Goal: Entertainment & Leisure: Consume media (video, audio)

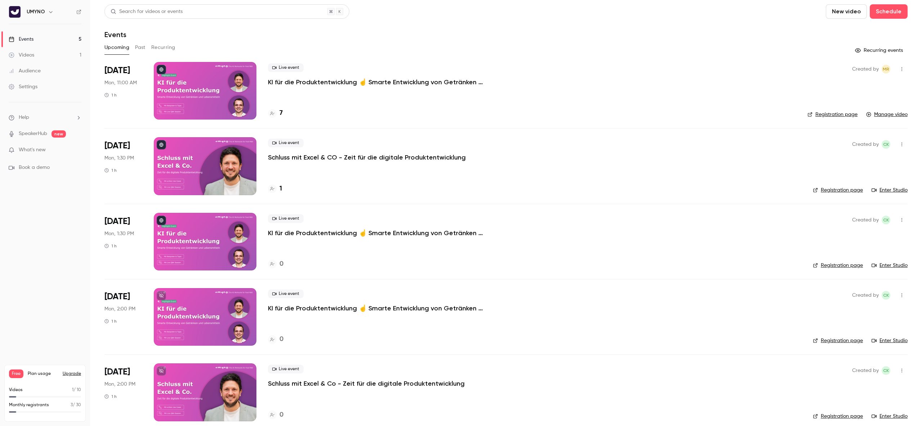
click at [328, 81] on p "KI für die Produktentwicklung ☝️ Smarte Entwicklung von Getränken und Lebensmit…" at bounding box center [376, 82] width 216 height 9
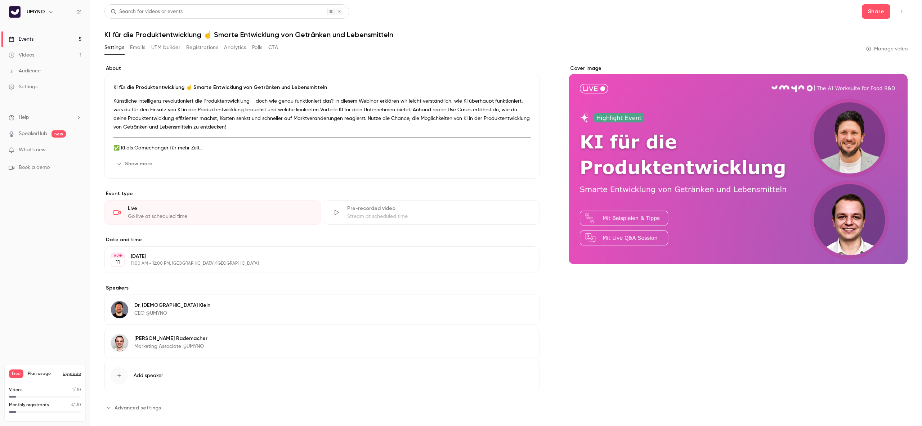
click at [207, 44] on button "Registrations" at bounding box center [202, 48] width 32 height 12
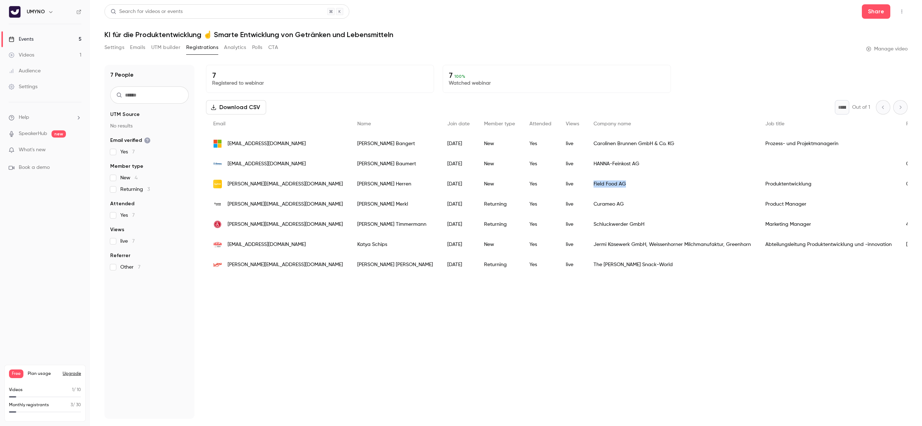
drag, startPoint x: 564, startPoint y: 185, endPoint x: 541, endPoint y: 185, distance: 23.0
click at [586, 185] on div "Field Food AG" at bounding box center [672, 184] width 172 height 20
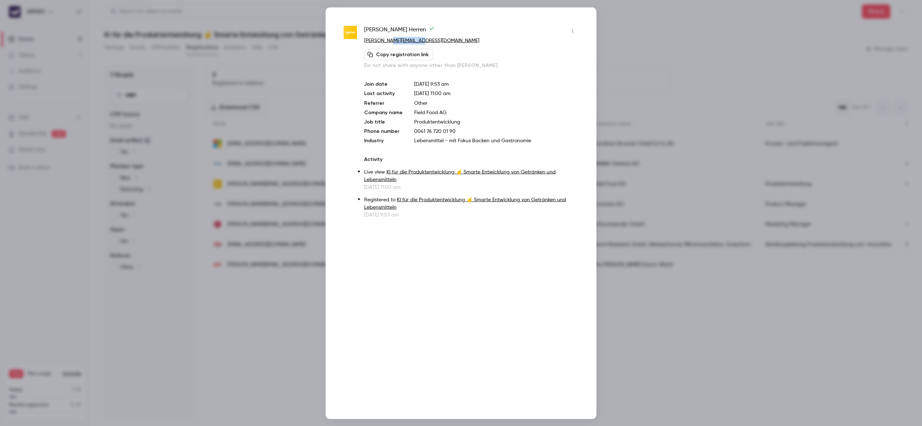
drag, startPoint x: 437, startPoint y: 40, endPoint x: 395, endPoint y: 44, distance: 42.6
click at [396, 44] on p "magdalena@eggfield.com" at bounding box center [471, 41] width 214 height 8
drag, startPoint x: 453, startPoint y: 111, endPoint x: 412, endPoint y: 111, distance: 41.0
click at [414, 111] on p "Field Food AG" at bounding box center [496, 112] width 164 height 7
copy p "Field Food AG"
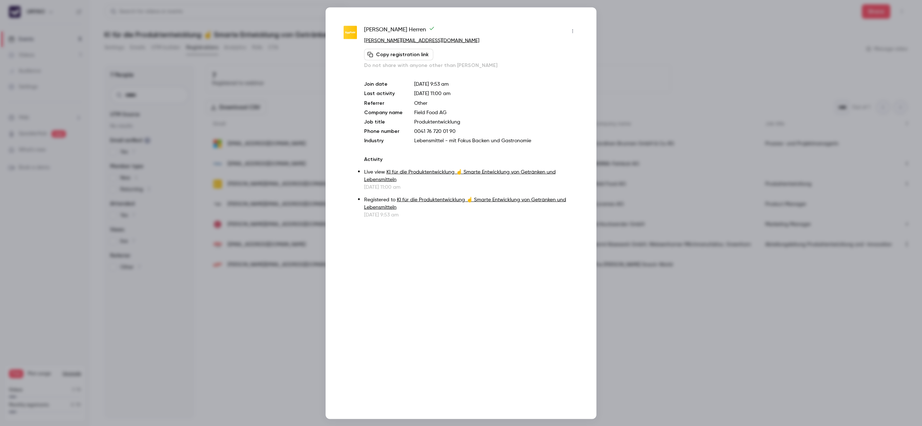
click at [644, 31] on div at bounding box center [461, 213] width 922 height 426
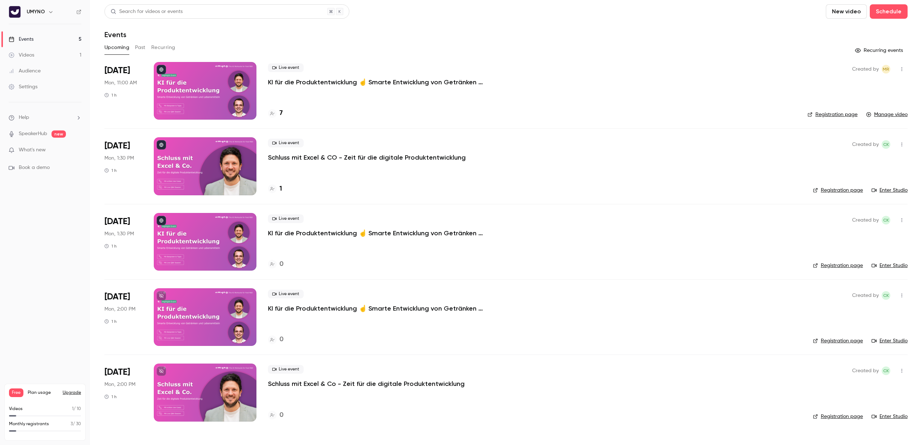
click at [329, 158] on p "Schluss mit Excel & CO - Zeit für die digitale Produktentwicklung" at bounding box center [367, 157] width 198 height 9
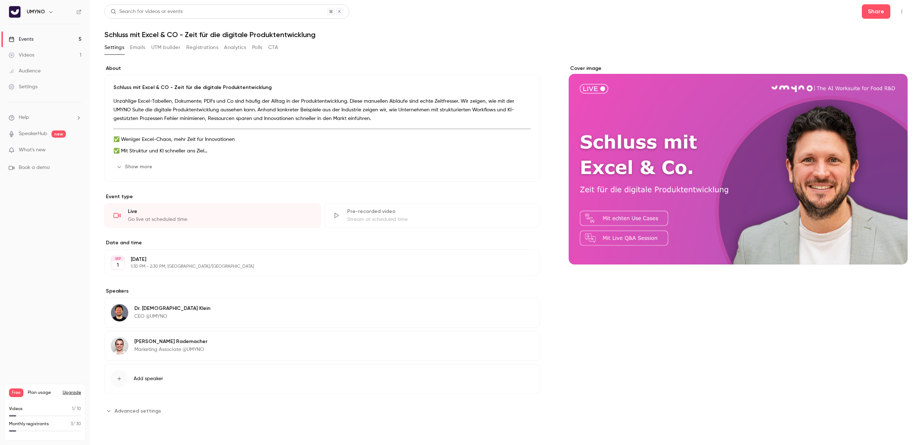
click at [207, 46] on button "Registrations" at bounding box center [202, 48] width 32 height 12
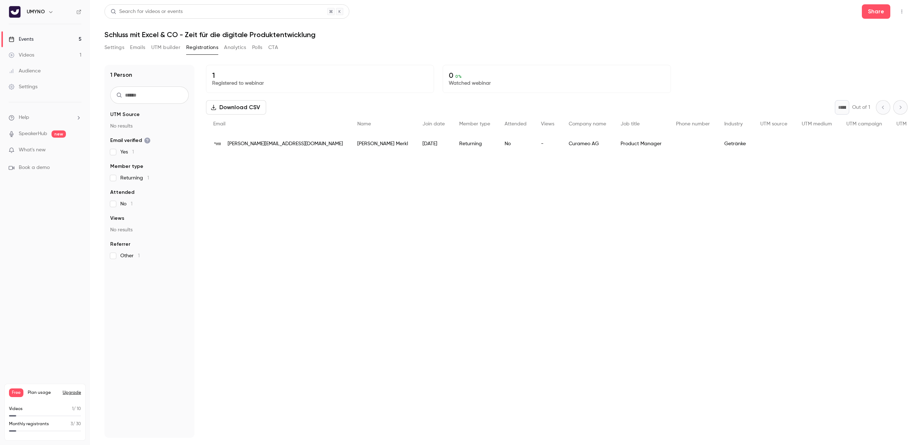
click at [51, 38] on link "Events 5" at bounding box center [45, 39] width 90 height 16
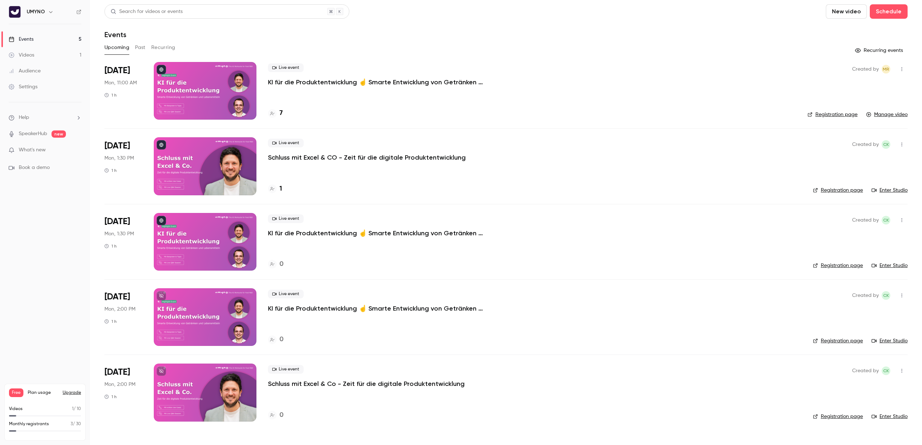
click at [309, 81] on p "KI für die Produktentwicklung ☝️ Smarte Entwicklung von Getränken und Lebensmit…" at bounding box center [376, 82] width 216 height 9
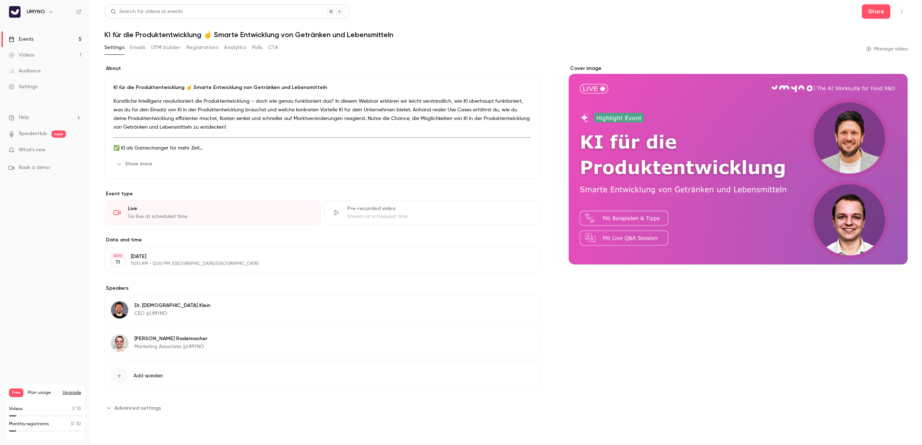
click at [36, 53] on link "Videos 1" at bounding box center [45, 55] width 90 height 16
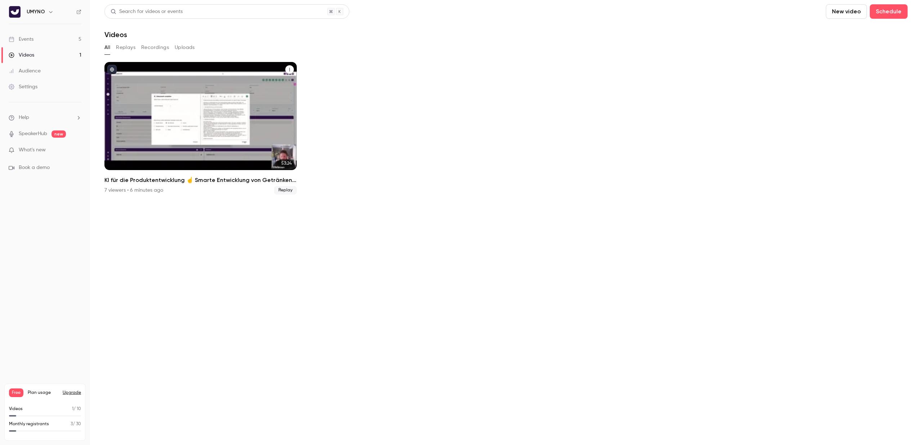
click at [194, 88] on div "KI für die Produktentwicklung ☝️ Smarte Entwicklung von Getränken und Lebensmit…" at bounding box center [200, 116] width 192 height 108
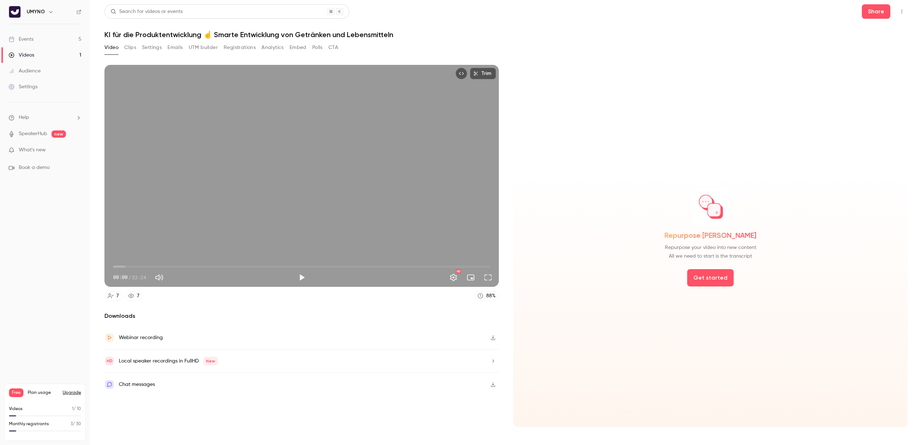
click at [305, 273] on button "Play" at bounding box center [301, 277] width 14 height 14
click at [122, 267] on span "00:13" at bounding box center [301, 267] width 377 height 12
click at [232, 265] on span "16:49" at bounding box center [301, 267] width 377 height 12
click at [255, 266] on span "16:53" at bounding box center [301, 267] width 377 height 12
click at [276, 266] on span "20:02" at bounding box center [301, 267] width 377 height 12
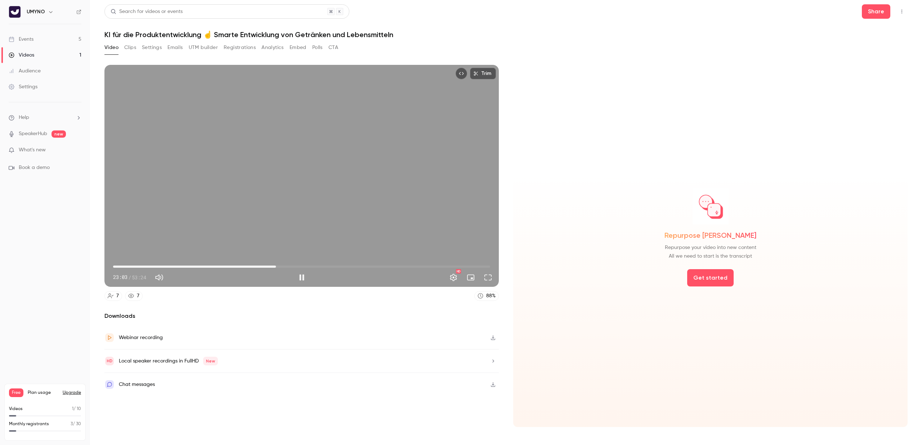
click at [292, 266] on span "23:03" at bounding box center [301, 267] width 377 height 12
click at [312, 267] on span "25:21" at bounding box center [301, 267] width 377 height 12
click at [319, 266] on span "28:12" at bounding box center [301, 267] width 377 height 12
click at [340, 266] on span "29:15" at bounding box center [301, 267] width 377 height 12
click at [360, 266] on span "32:08" at bounding box center [301, 267] width 377 height 12
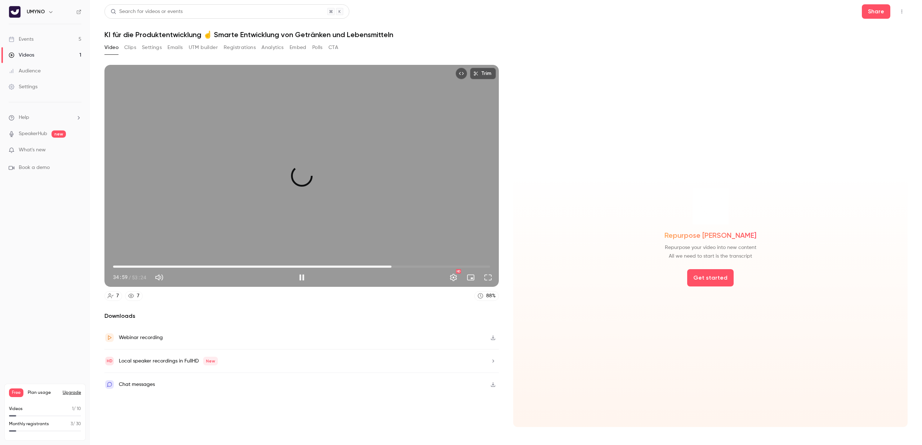
click at [391, 267] on span "39:25" at bounding box center [301, 267] width 377 height 12
click at [423, 267] on span "39:25" at bounding box center [301, 267] width 377 height 12
click at [456, 265] on span "48:36" at bounding box center [301, 267] width 377 height 12
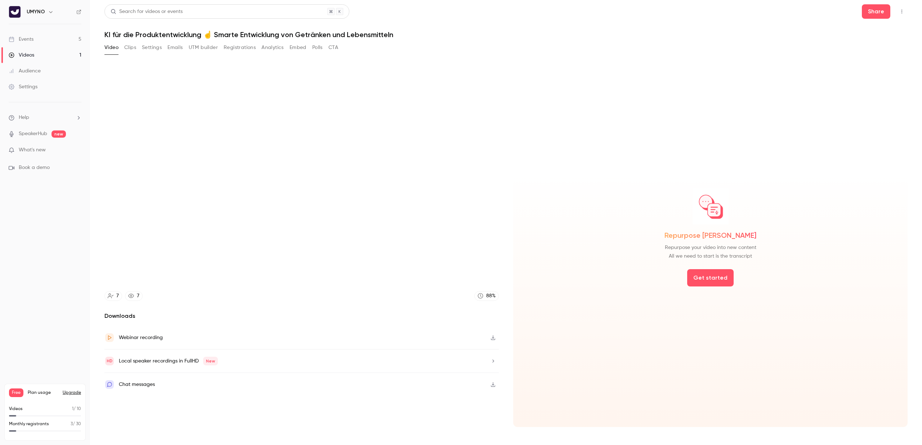
click at [494, 337] on icon "button" at bounding box center [493, 337] width 4 height 5
click at [711, 275] on button "Get started" at bounding box center [710, 277] width 46 height 17
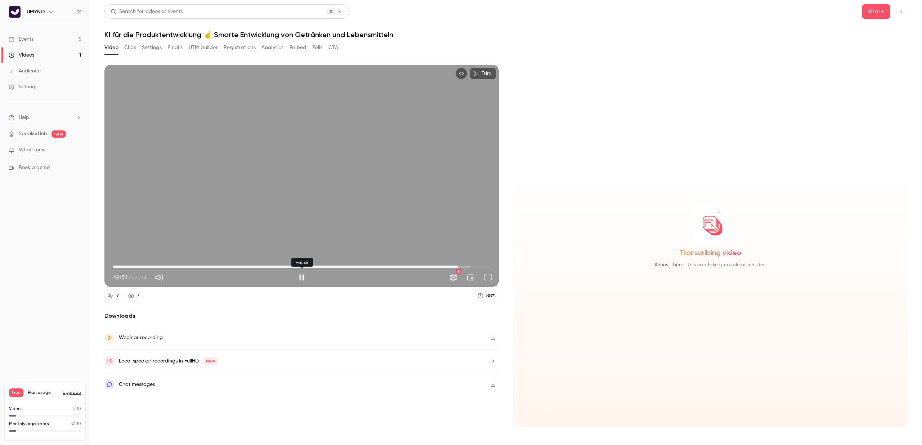
click at [303, 277] on button "Pause" at bounding box center [301, 277] width 14 height 14
click at [576, 312] on div "Transcribing video Almost there… this can take a couple of minutes." at bounding box center [710, 246] width 394 height 362
click at [67, 268] on nav "UMYNO Events 5 Videos 1 Audience Settings Help SpeakerHub new What's new Book a…" at bounding box center [45, 222] width 90 height 445
click at [279, 382] on div "Chat messages" at bounding box center [301, 384] width 394 height 23
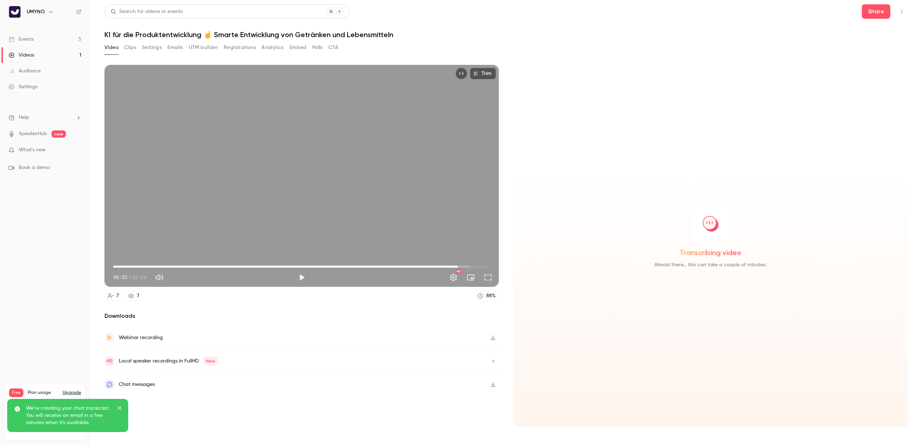
drag, startPoint x: 119, startPoint y: 407, endPoint x: 123, endPoint y: 406, distance: 4.8
click at [119, 407] on icon "close" at bounding box center [120, 408] width 4 height 4
click at [484, 360] on div "Local speaker recordings in FullHD New" at bounding box center [301, 360] width 394 height 23
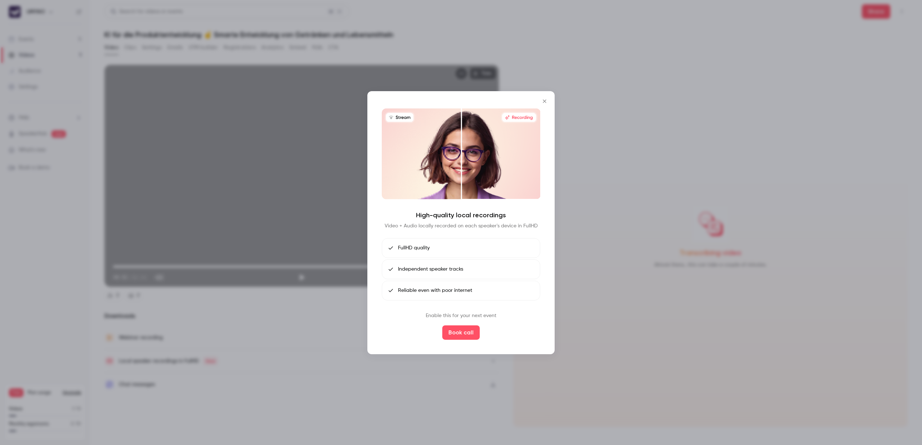
click at [590, 151] on div at bounding box center [461, 222] width 922 height 445
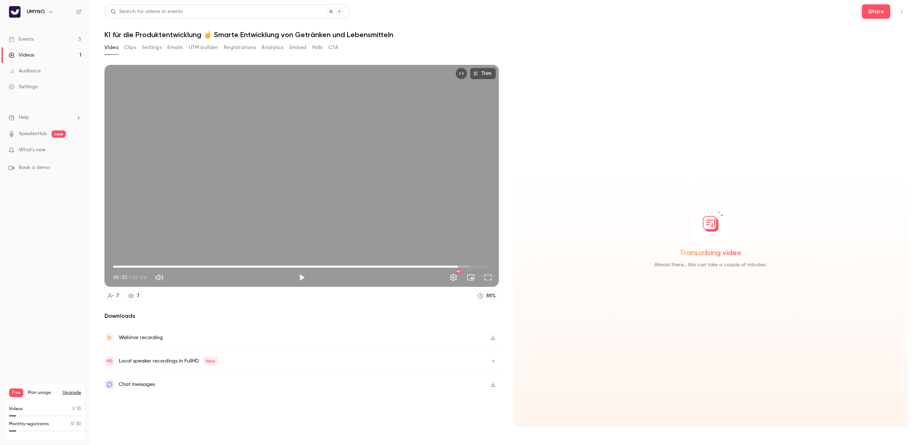
click at [359, 354] on div "Local speaker recordings in FullHD New" at bounding box center [301, 360] width 394 height 23
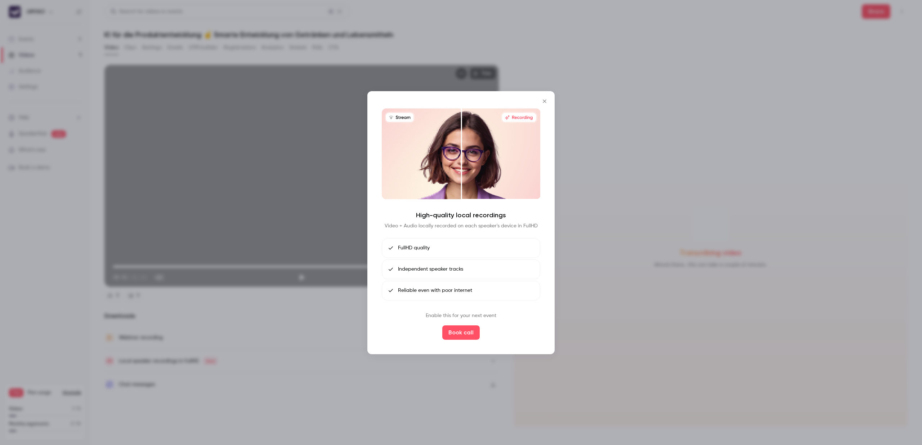
click at [593, 309] on div at bounding box center [461, 222] width 922 height 445
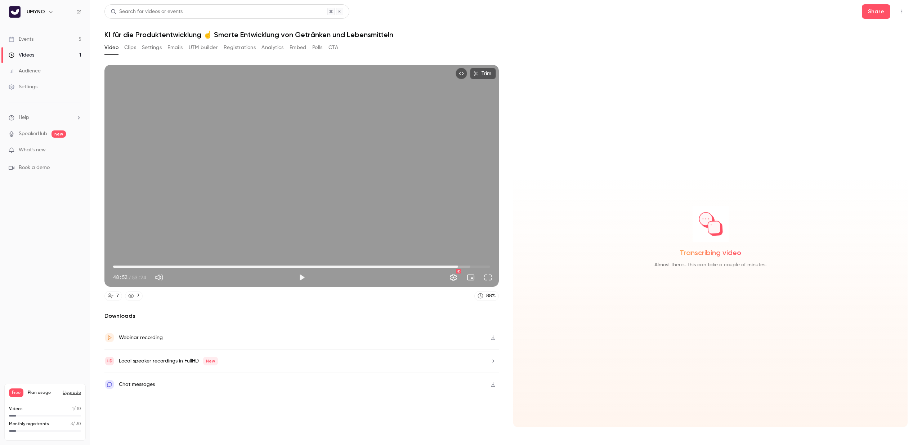
click at [593, 309] on div "Transcribing video Almost there… this can take a couple of minutes." at bounding box center [710, 246] width 394 height 362
click at [363, 265] on span "35:30" at bounding box center [301, 267] width 377 height 12
type input "*"
drag, startPoint x: 361, startPoint y: 266, endPoint x: 104, endPoint y: 262, distance: 257.1
click at [104, 262] on div "00:00 00:12 / 53:24 HD" at bounding box center [301, 271] width 394 height 30
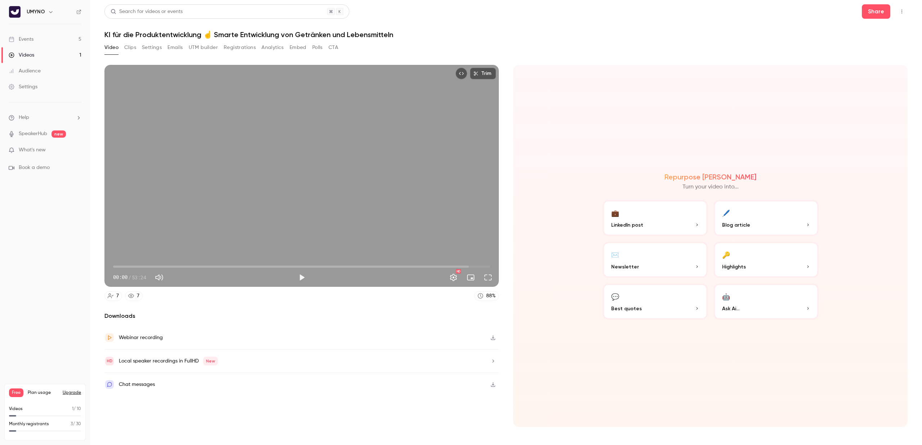
click at [129, 46] on button "Clips" at bounding box center [130, 48] width 12 height 12
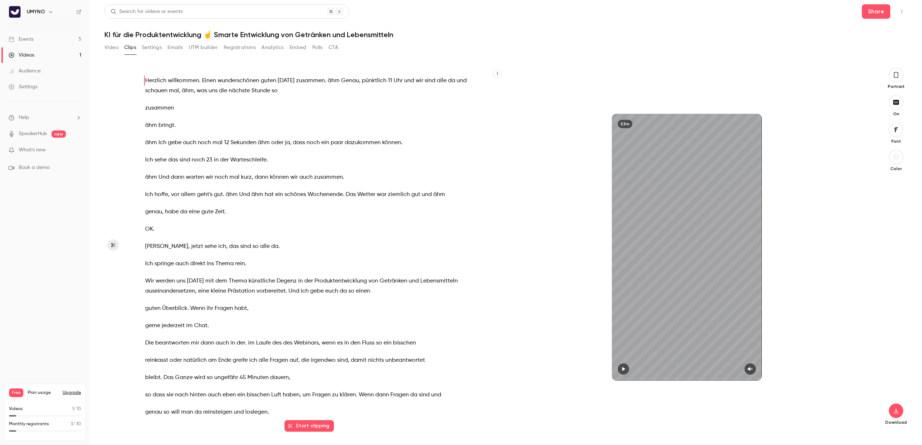
click at [897, 80] on button "button" at bounding box center [895, 75] width 14 height 14
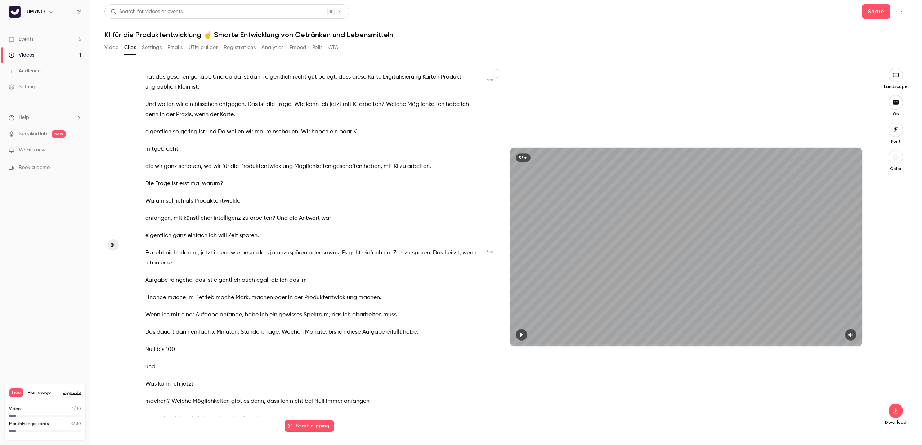
scroll to position [930, 0]
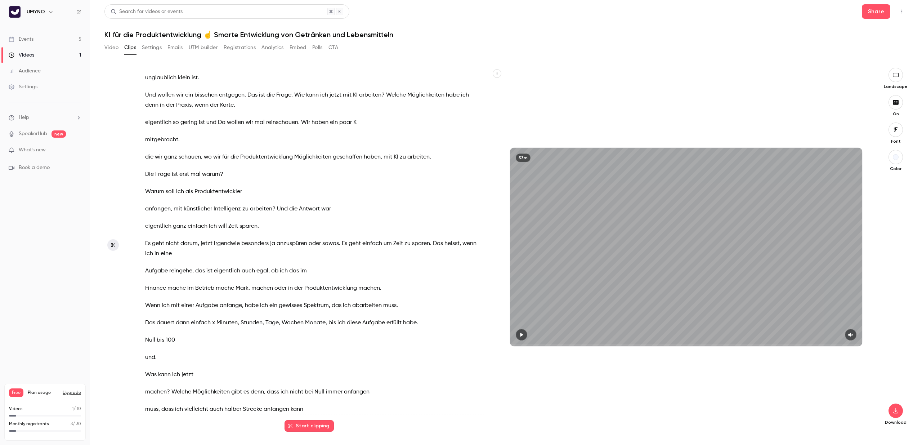
click at [312, 424] on button "Start clipping" at bounding box center [308, 426] width 49 height 12
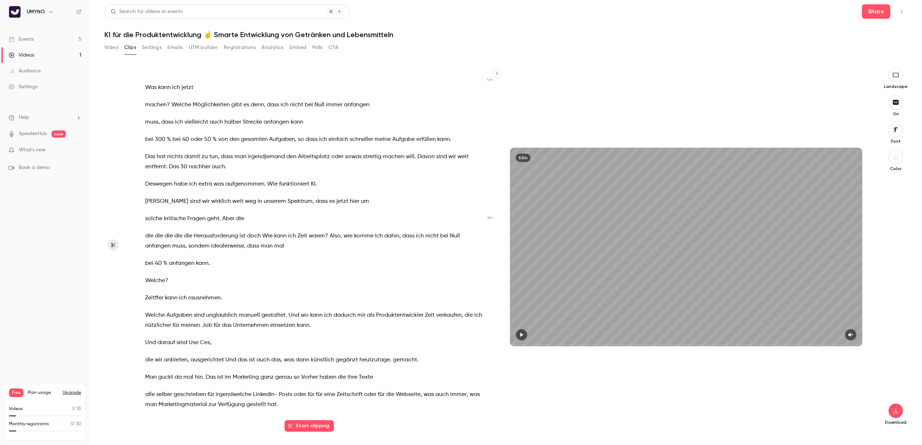
scroll to position [1218, 0]
click at [113, 47] on button "Video" at bounding box center [111, 48] width 14 height 12
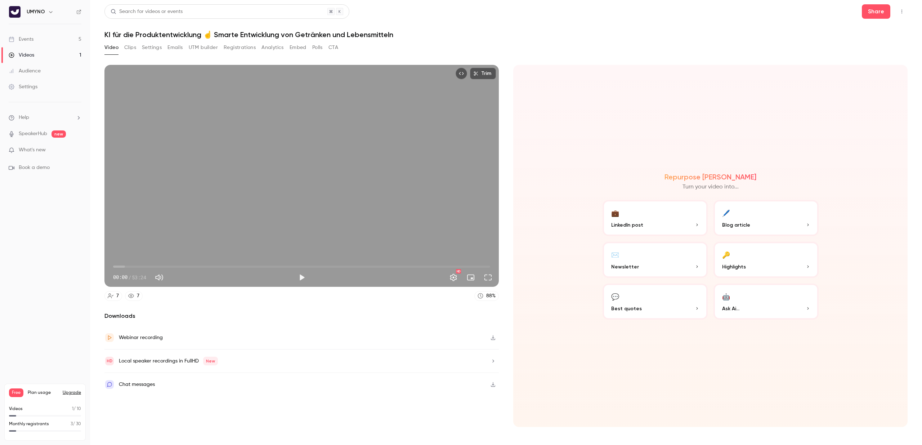
click at [132, 46] on button "Clips" at bounding box center [130, 48] width 12 height 12
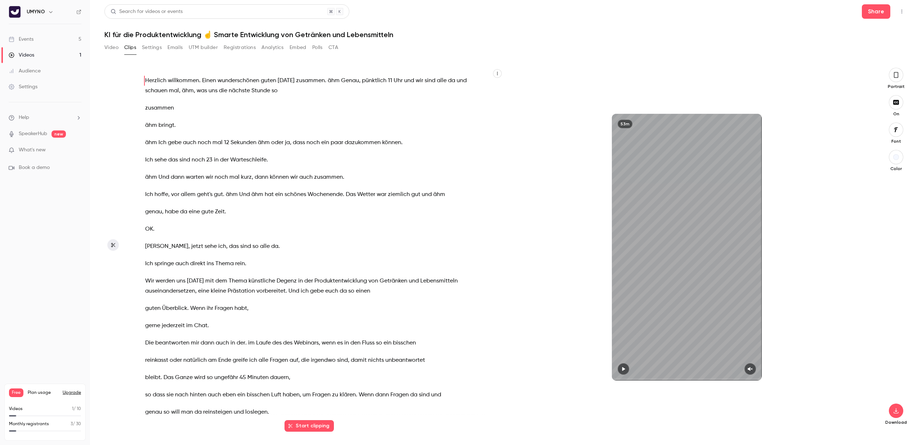
drag, startPoint x: 897, startPoint y: 81, endPoint x: 893, endPoint y: 72, distance: 9.5
click at [897, 81] on button "button" at bounding box center [895, 75] width 14 height 14
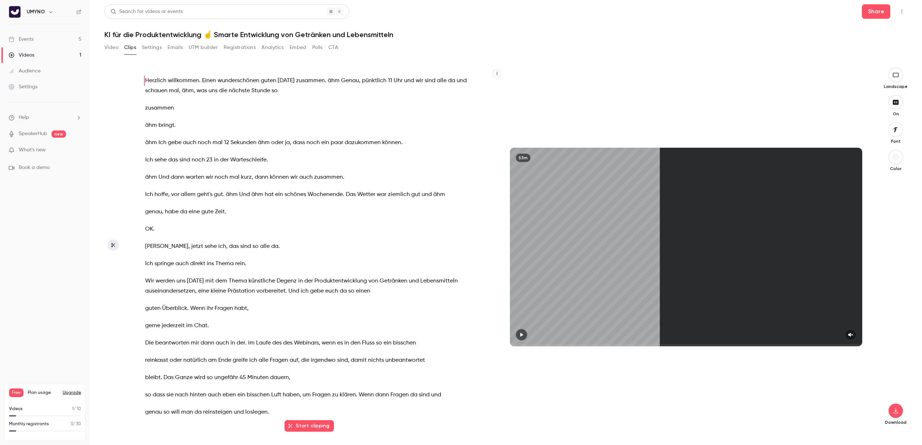
click at [893, 70] on button "button" at bounding box center [895, 75] width 14 height 14
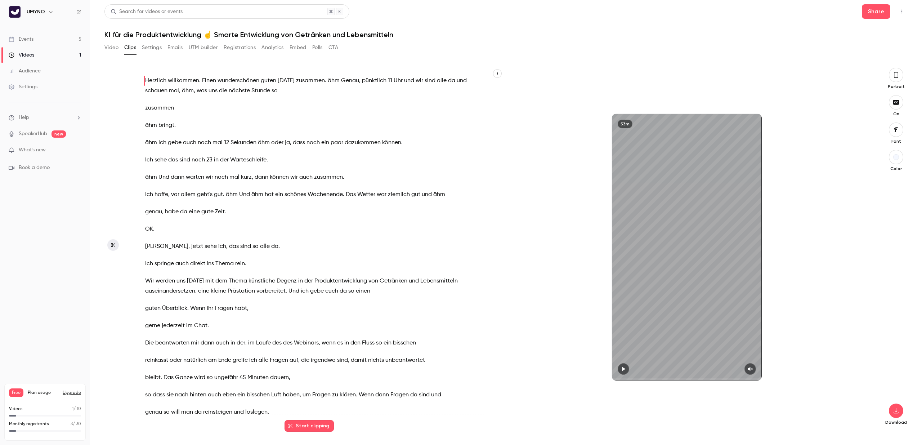
click at [893, 70] on button "button" at bounding box center [895, 75] width 14 height 14
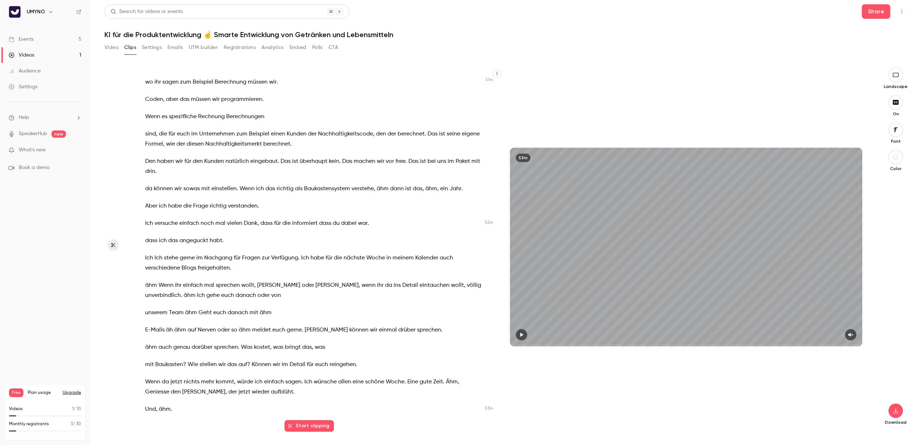
scroll to position [13288, 0]
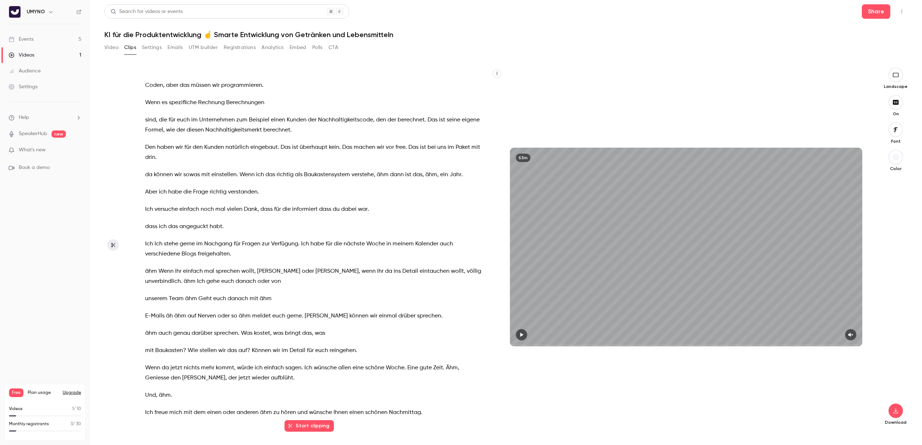
click at [498, 73] on icon "button" at bounding box center [497, 73] width 4 height 4
click at [592, 71] on div at bounding box center [461, 222] width 922 height 445
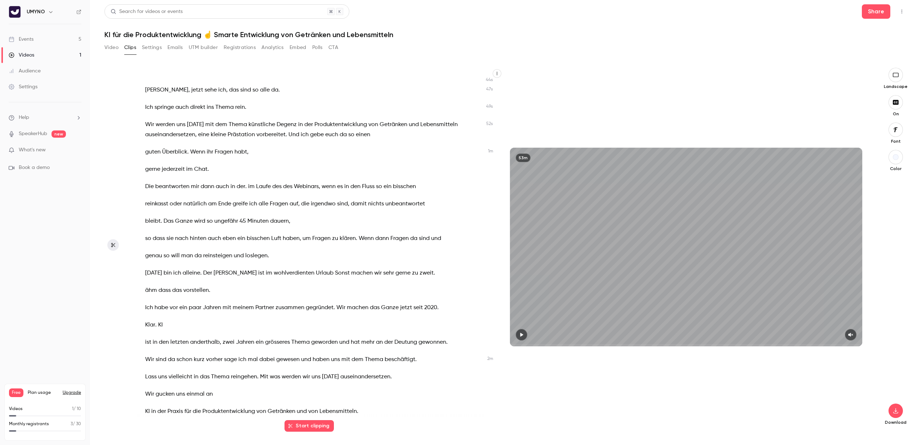
scroll to position [158, 0]
click at [111, 49] on button "Video" at bounding box center [111, 48] width 14 height 12
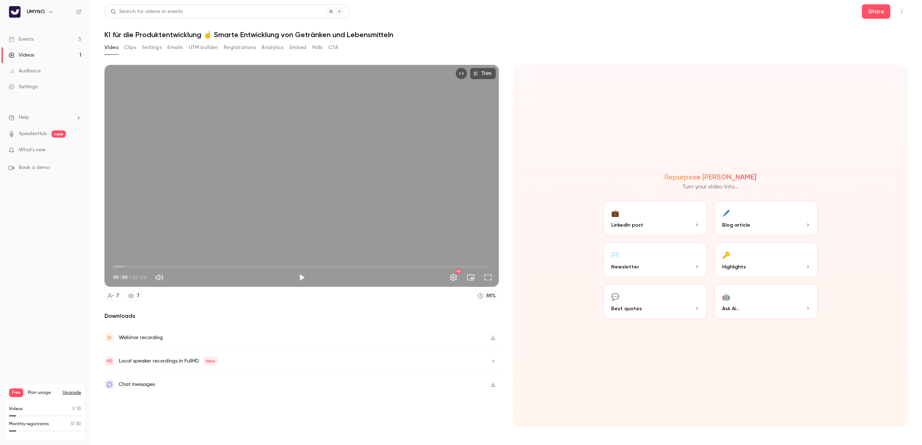
click at [801, 261] on button "🔑 Highlights" at bounding box center [765, 260] width 105 height 36
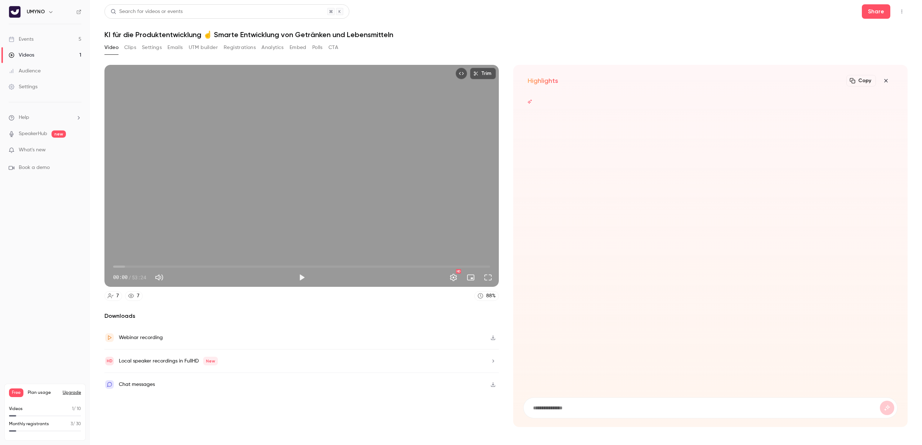
click at [884, 79] on icon "button" at bounding box center [885, 81] width 9 height 6
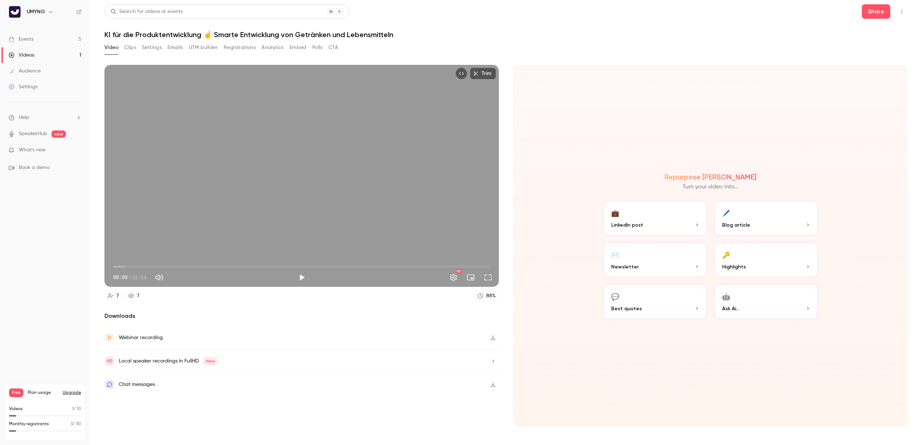
click at [130, 49] on button "Clips" at bounding box center [130, 48] width 12 height 12
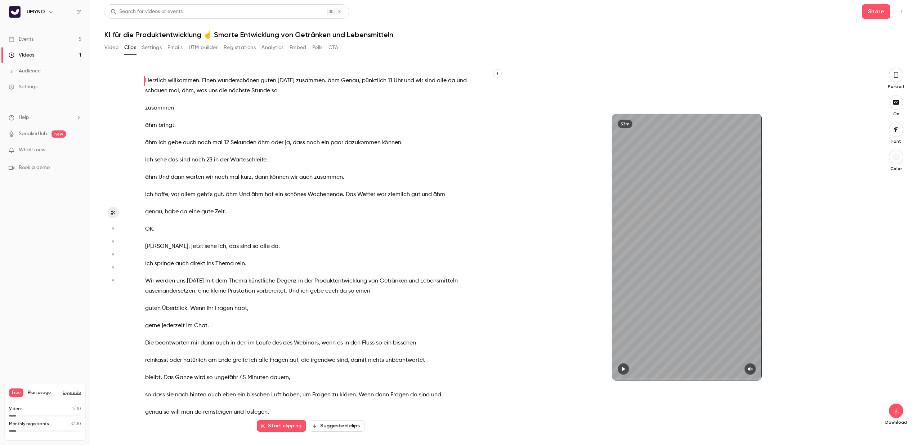
click at [337, 429] on button "Suggested clips" at bounding box center [336, 426] width 55 height 12
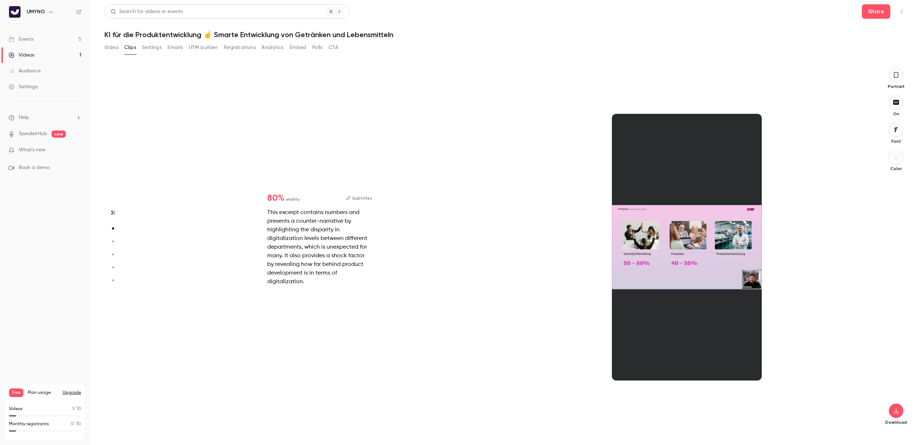
scroll to position [364, 0]
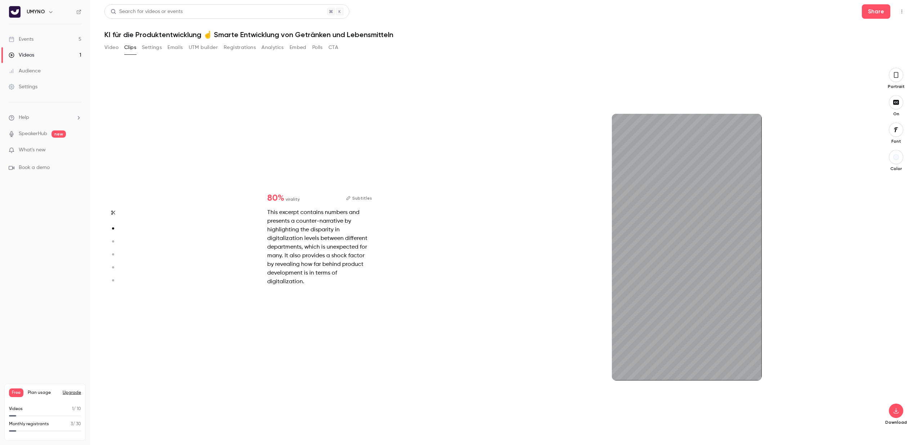
type input "*"
click at [651, 243] on div "1m" at bounding box center [687, 247] width 150 height 266
drag, startPoint x: 616, startPoint y: 380, endPoint x: 753, endPoint y: 379, distance: 137.2
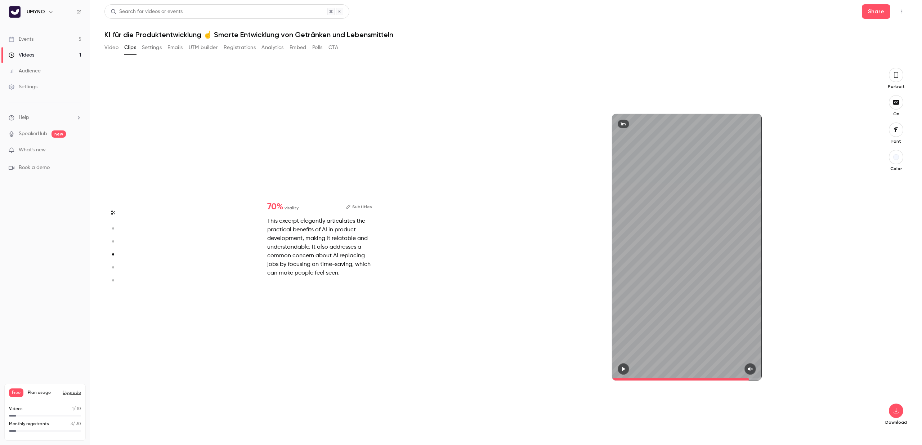
click at [753, 379] on span at bounding box center [687, 379] width 150 height 2
type input "*"
drag, startPoint x: 615, startPoint y: 379, endPoint x: 770, endPoint y: 378, distance: 155.2
click at [770, 378] on div "1m" at bounding box center [686, 247] width 367 height 358
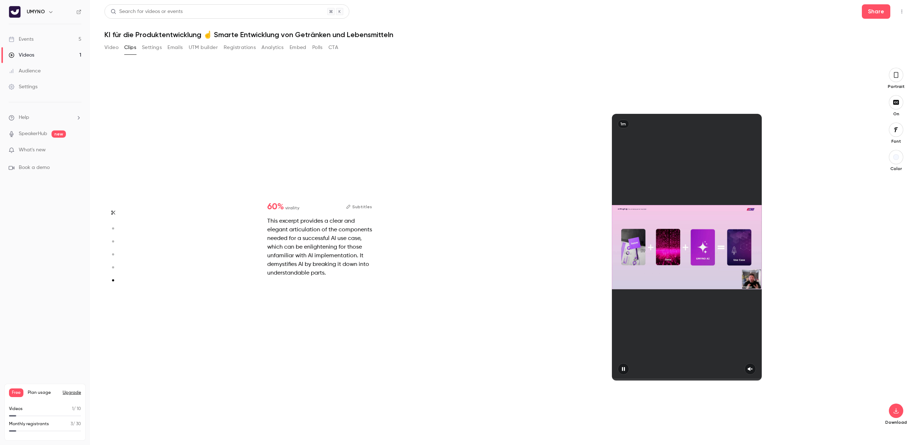
type input "*"
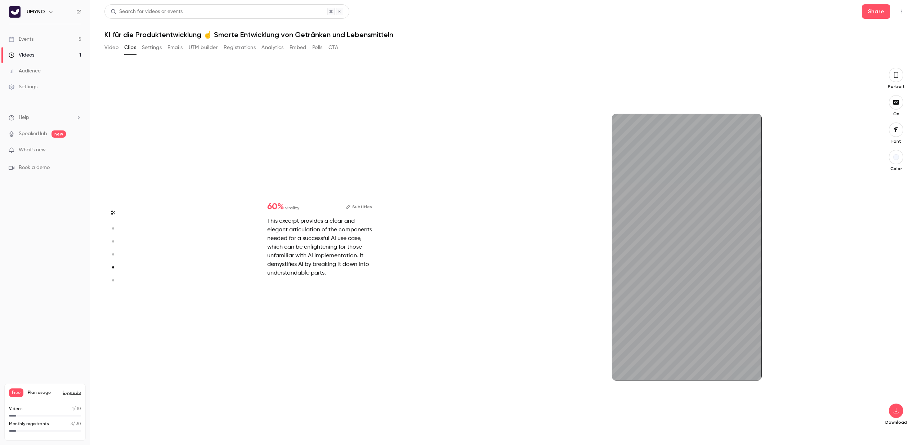
click at [902, 71] on div "Portrait" at bounding box center [895, 79] width 23 height 22
drag, startPoint x: 892, startPoint y: 75, endPoint x: 809, endPoint y: 113, distance: 91.2
click at [892, 75] on button "button" at bounding box center [895, 75] width 14 height 14
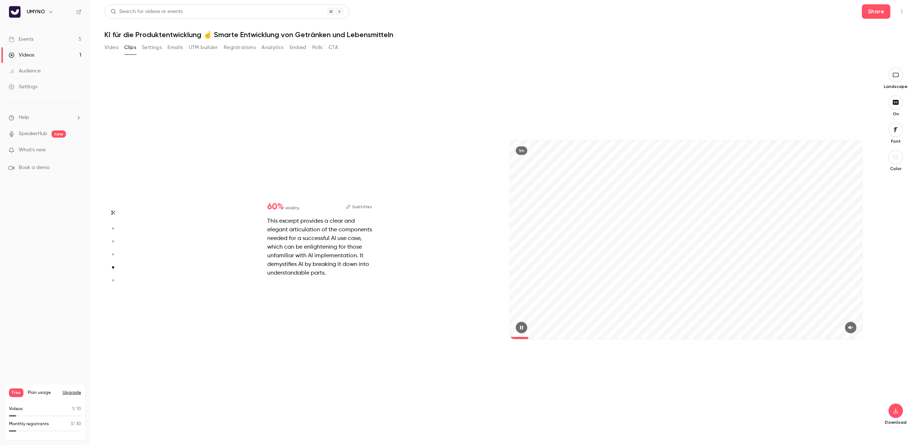
click at [683, 193] on div "1m" at bounding box center [686, 239] width 352 height 198
click at [895, 412] on icon "button" at bounding box center [895, 411] width 9 height 6
click at [826, 399] on span "Full HD" at bounding box center [841, 397] width 82 height 8
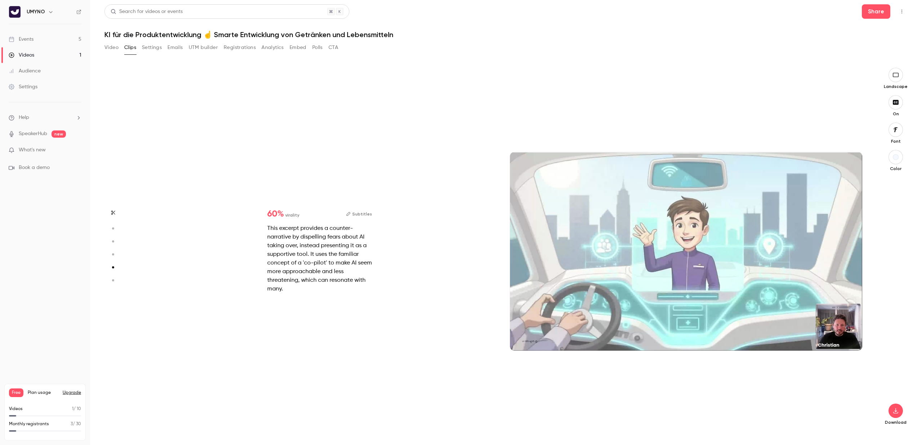
type input "*"
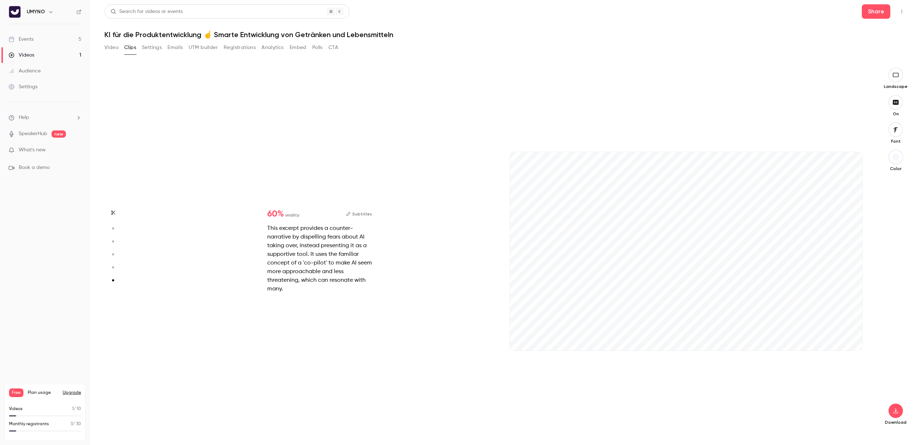
type input "*"
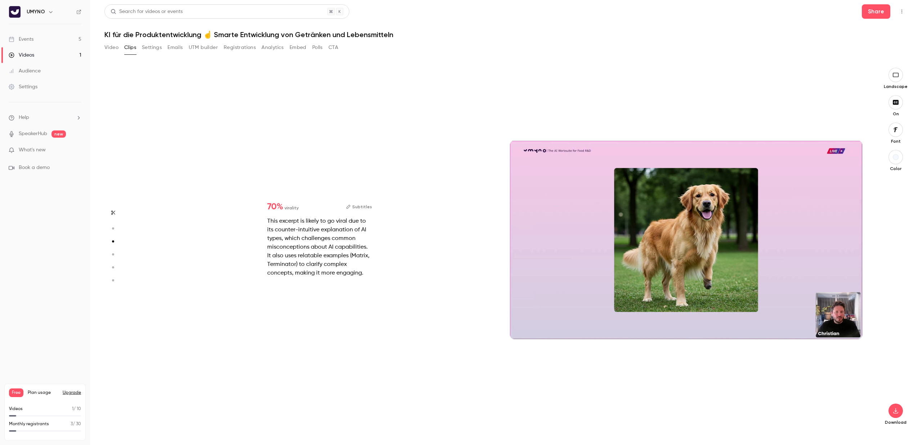
scroll to position [728, 0]
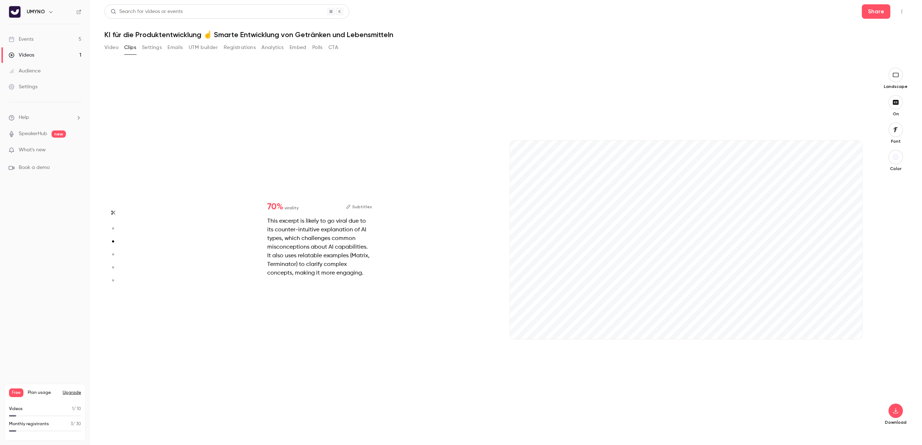
type input "***"
